Goal: Transaction & Acquisition: Purchase product/service

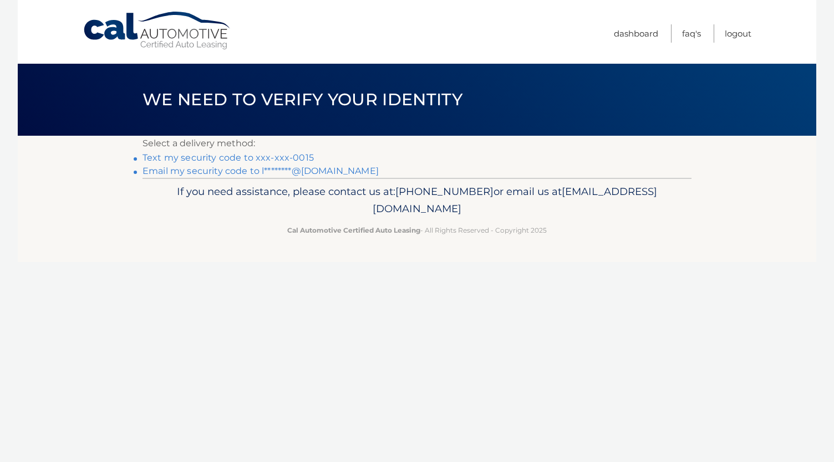
click at [297, 158] on link "Text my security code to xxx-xxx-0015" at bounding box center [227, 157] width 171 height 11
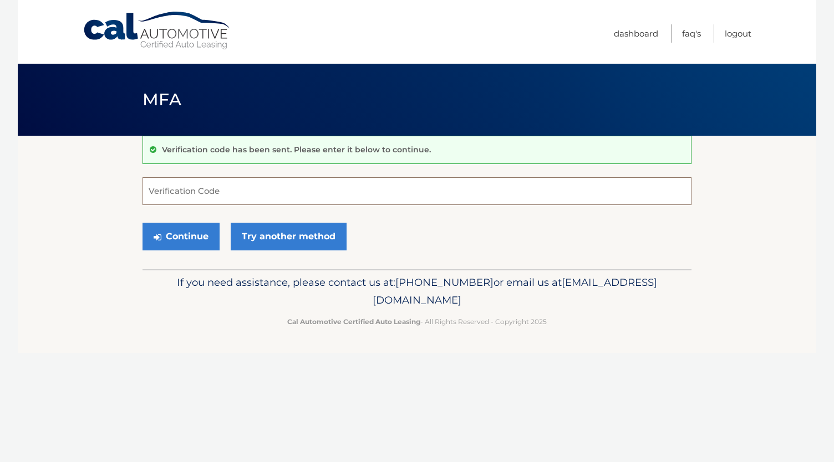
click at [318, 193] on input "Verification Code" at bounding box center [416, 191] width 549 height 28
click at [295, 196] on input "Verification Code" at bounding box center [416, 191] width 549 height 28
type input "283001"
click at [142, 223] on button "Continue" at bounding box center [180, 237] width 77 height 28
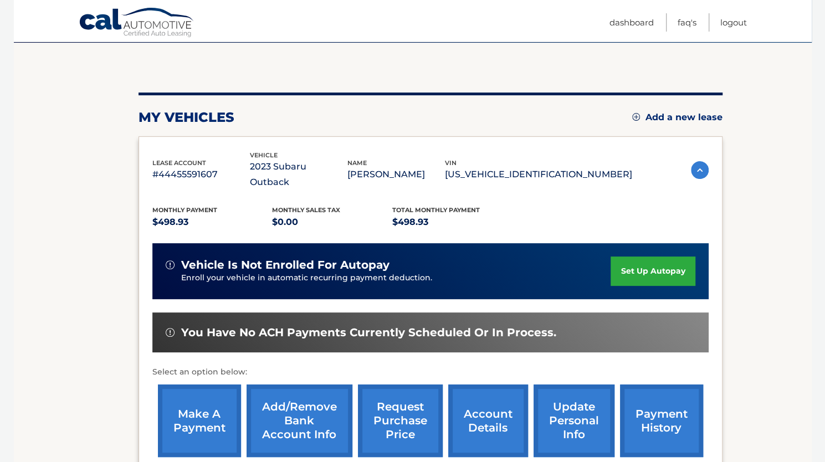
scroll to position [108, 0]
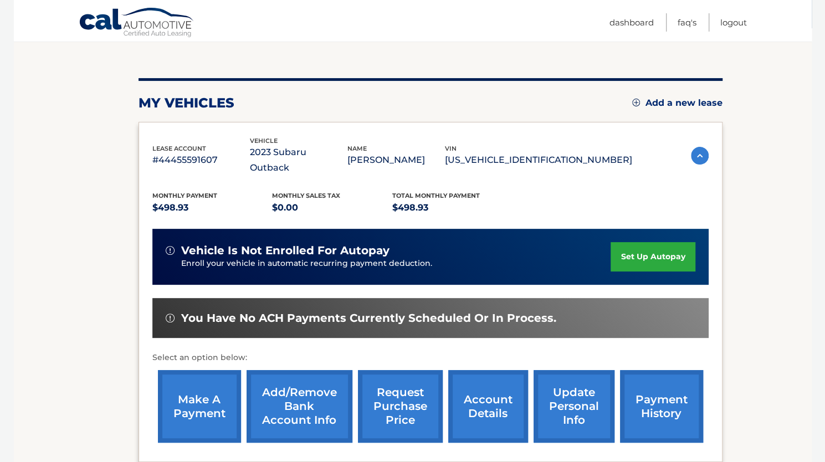
click at [216, 383] on link "make a payment" at bounding box center [199, 406] width 83 height 73
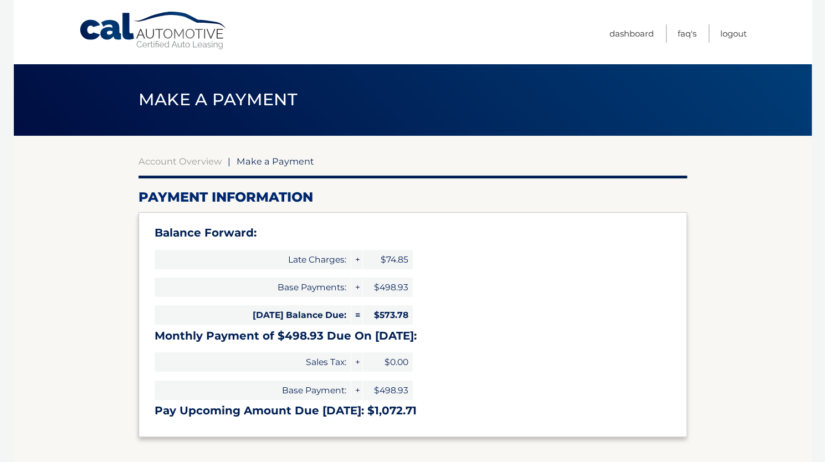
type input "1072.71"
select select "NWM5MTQ4NDctYTcyNC00MmIxLWJkMzAtMzgyYmM0ZGNhMGMy"
click at [633, 34] on link "Dashboard" at bounding box center [632, 33] width 44 height 18
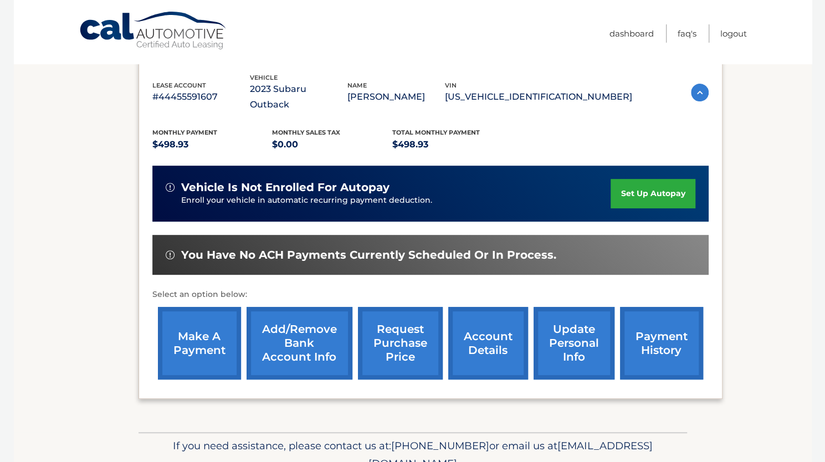
scroll to position [178, 0]
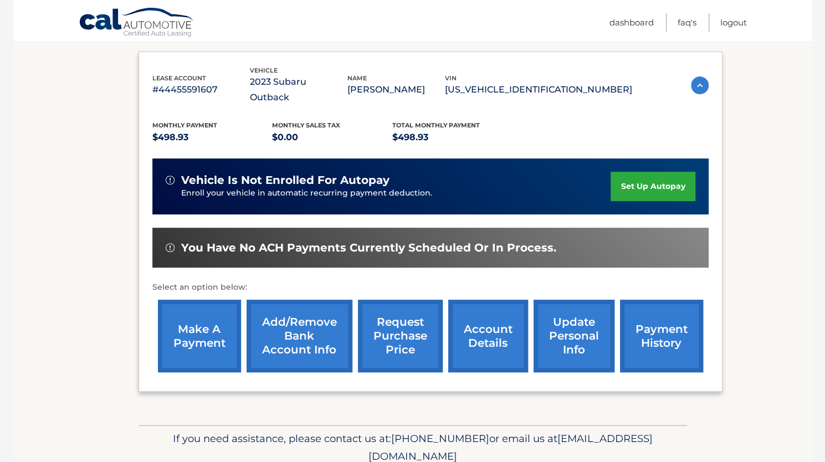
click at [673, 300] on link "payment history" at bounding box center [661, 336] width 83 height 73
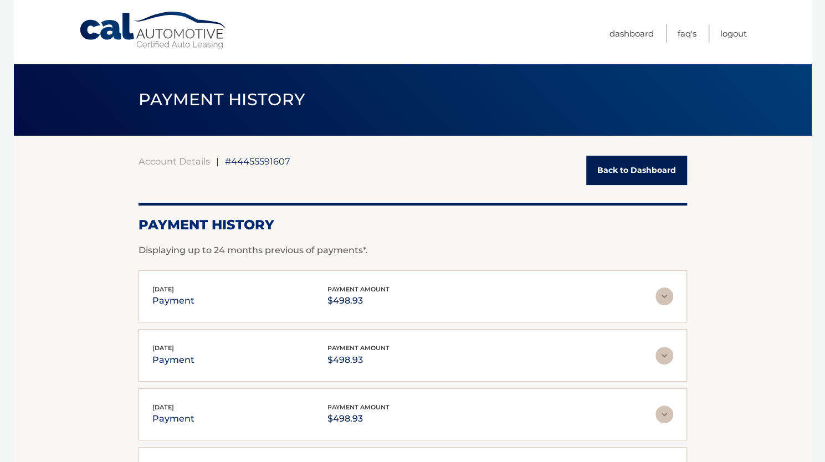
click at [652, 172] on link "Back to Dashboard" at bounding box center [637, 170] width 101 height 29
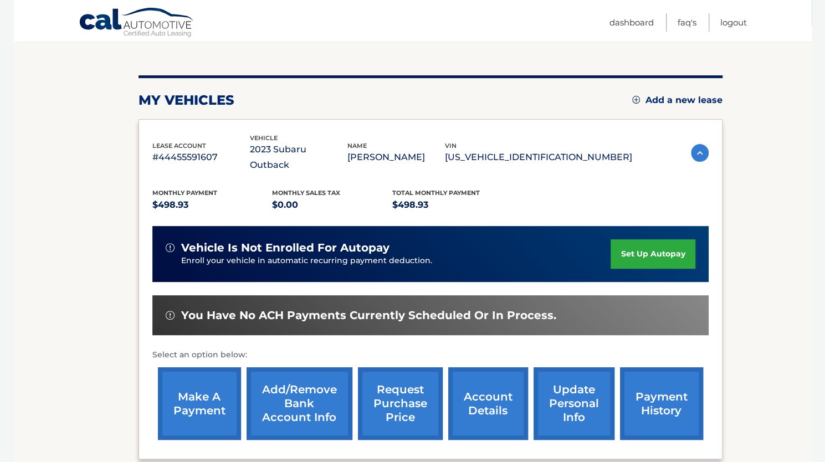
scroll to position [151, 0]
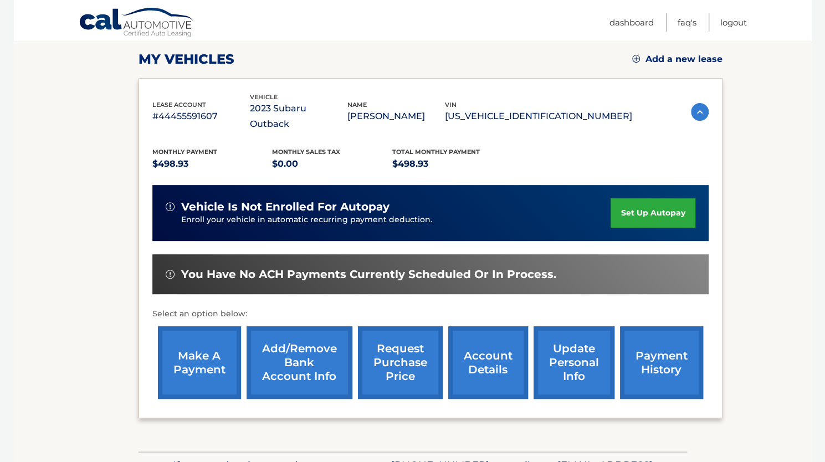
click at [191, 349] on link "make a payment" at bounding box center [199, 363] width 83 height 73
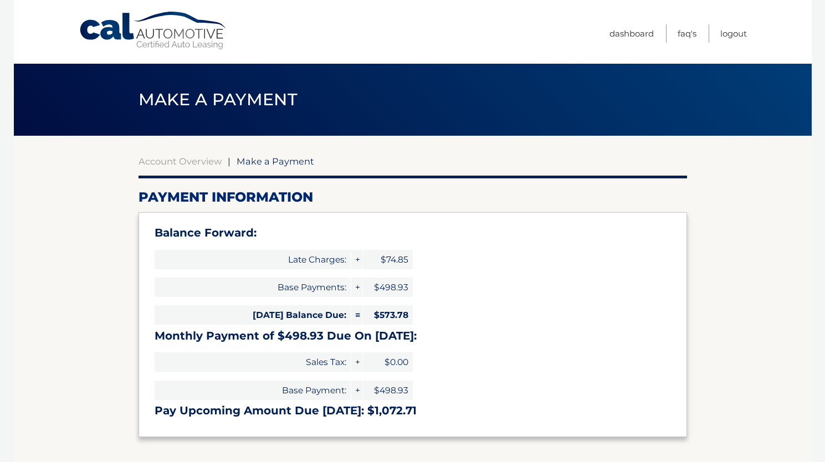
select select "NWM5MTQ4NDctYTcyNC00MmIxLWJkMzAtMzgyYmM0ZGNhMGMy"
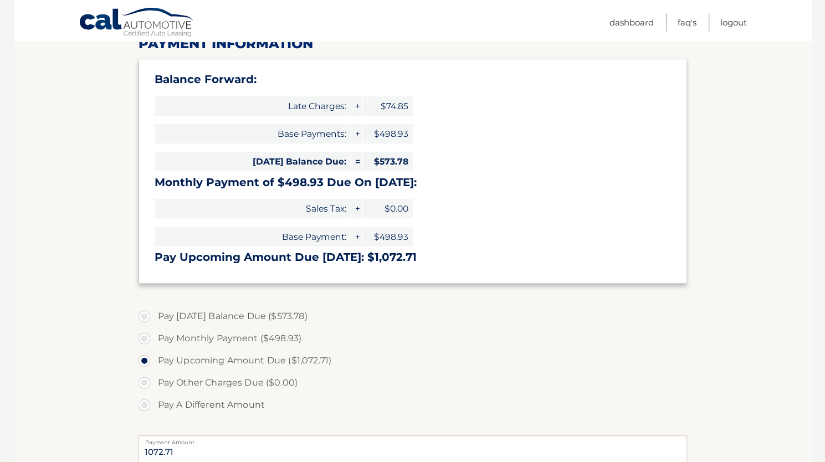
scroll to position [195, 0]
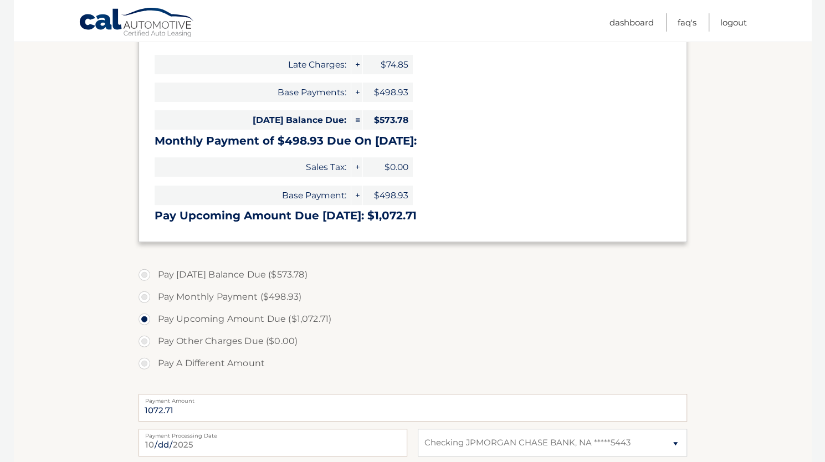
click at [216, 299] on label "Pay Monthly Payment ($498.93)" at bounding box center [413, 297] width 549 height 22
click at [154, 299] on input "Pay Monthly Payment ($498.93)" at bounding box center [148, 295] width 11 height 18
radio input "true"
type input "498.93"
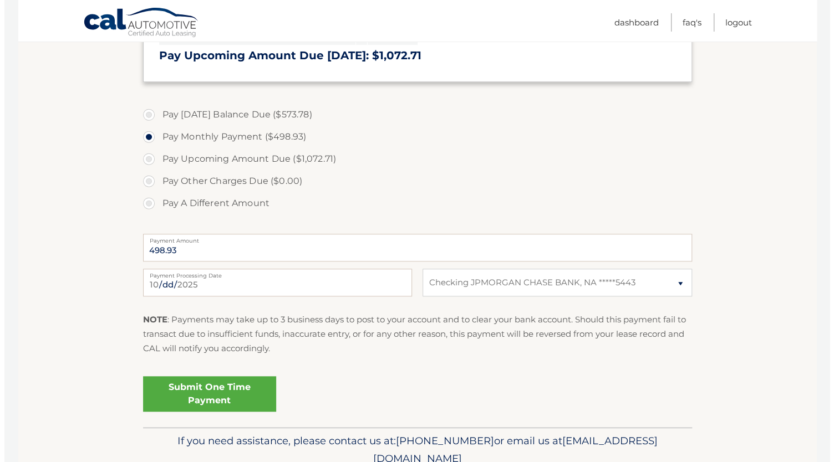
scroll to position [357, 0]
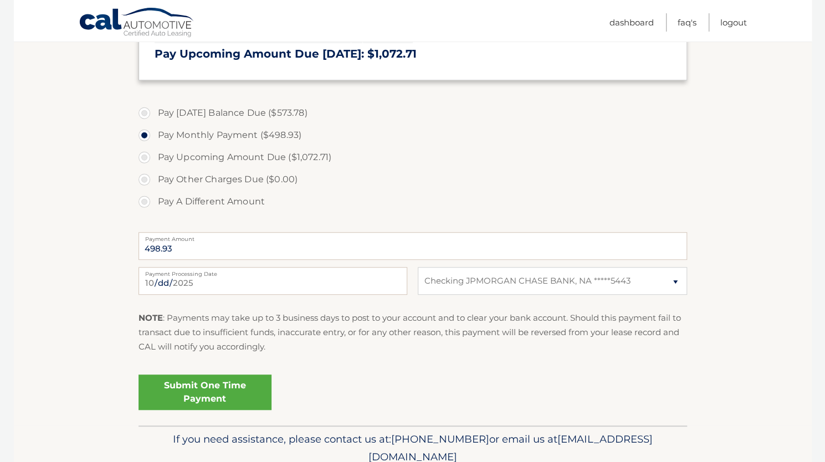
click at [194, 397] on link "Submit One Time Payment" at bounding box center [205, 392] width 133 height 35
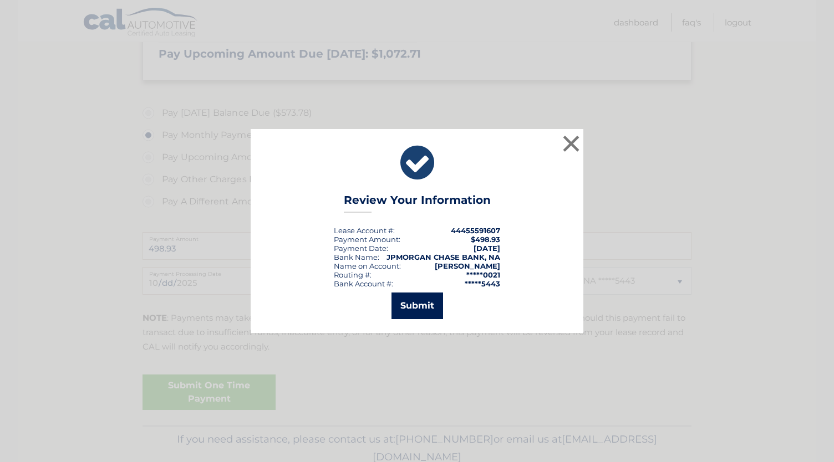
click at [426, 317] on button "Submit" at bounding box center [417, 306] width 52 height 27
